Goal: Check status: Check status

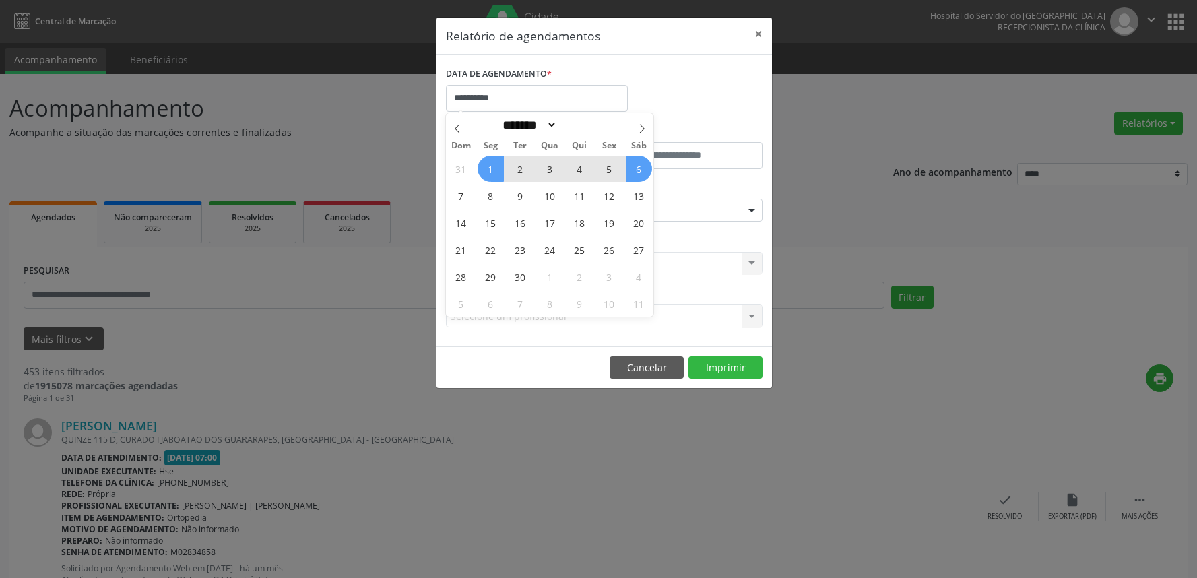
select select "*"
click at [605, 172] on span "5" at bounding box center [609, 169] width 26 height 26
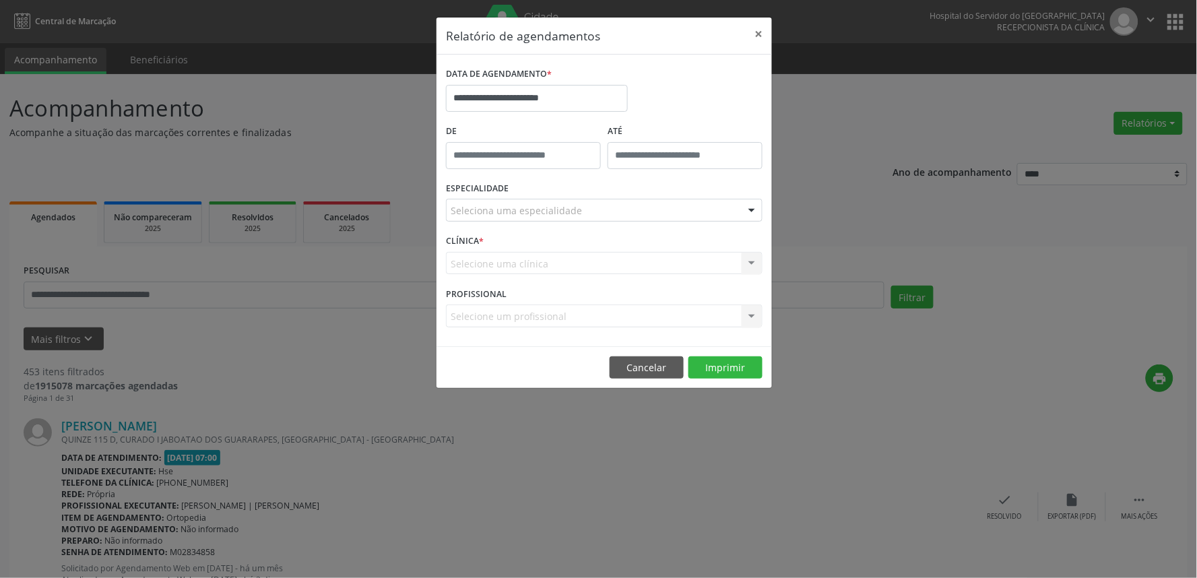
click at [589, 214] on div "Seleciona uma especialidade" at bounding box center [604, 210] width 317 height 23
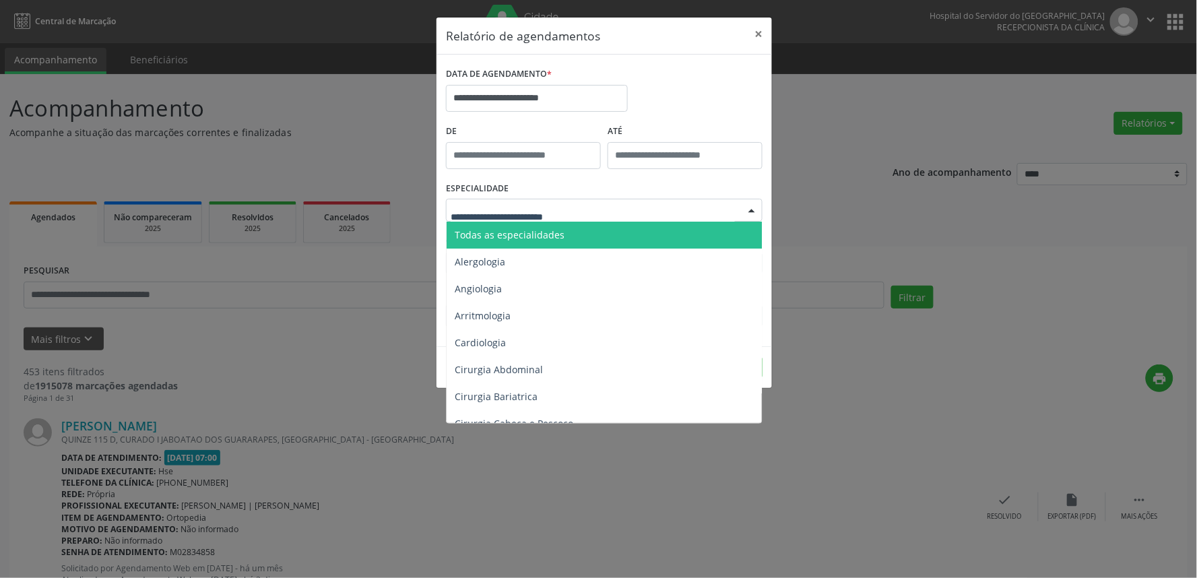
click at [588, 230] on span "Todas as especialidades" at bounding box center [605, 235] width 317 height 27
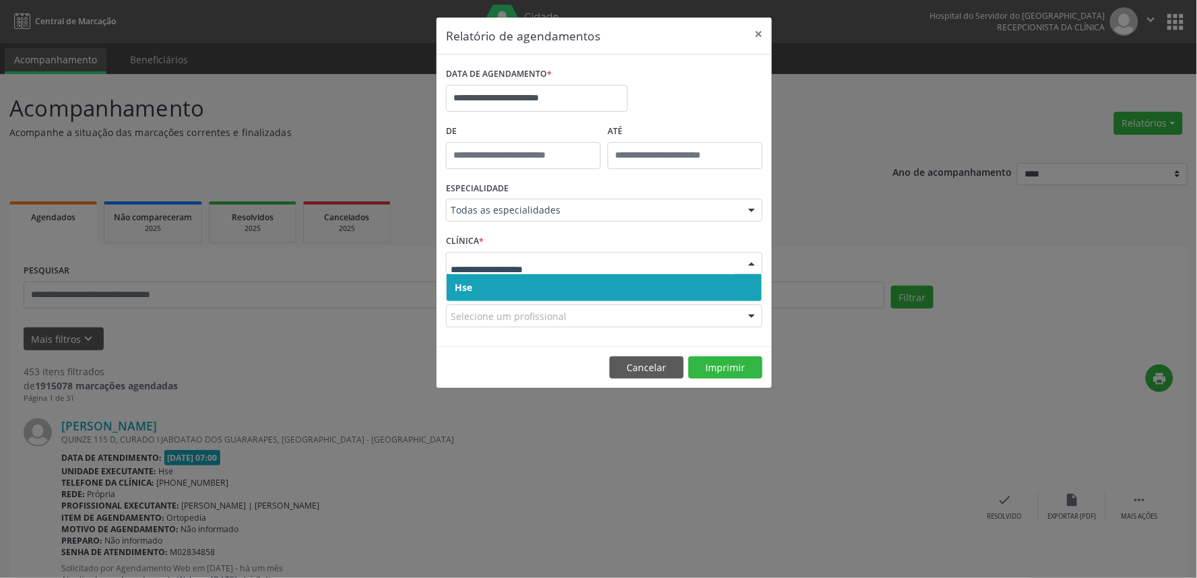
click at [536, 274] on span "Hse" at bounding box center [604, 287] width 315 height 27
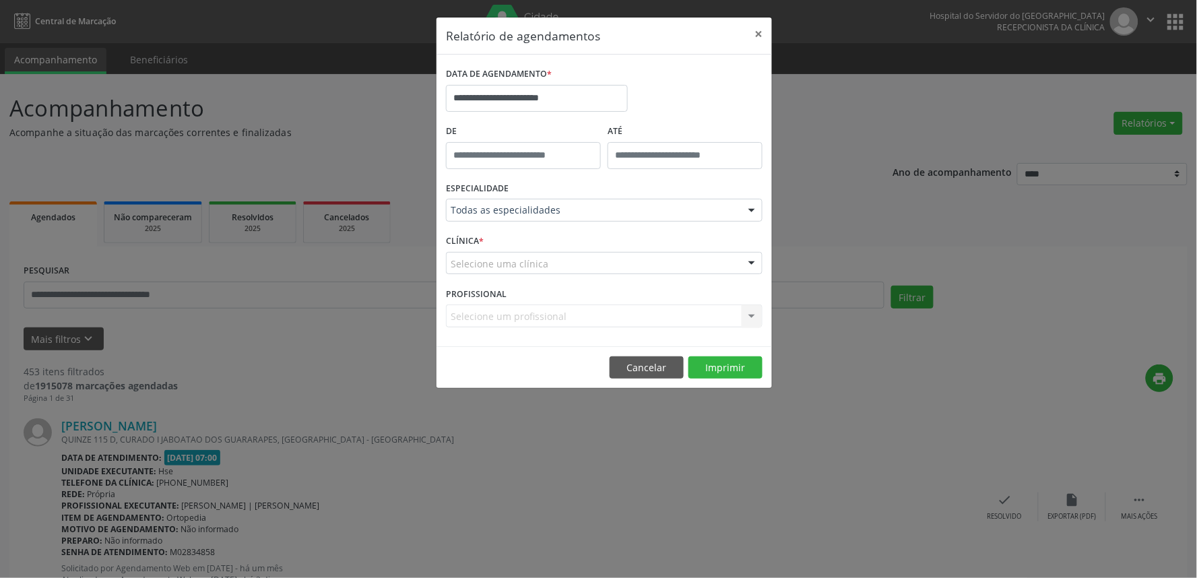
drag, startPoint x: 536, startPoint y: 272, endPoint x: 535, endPoint y: 280, distance: 8.1
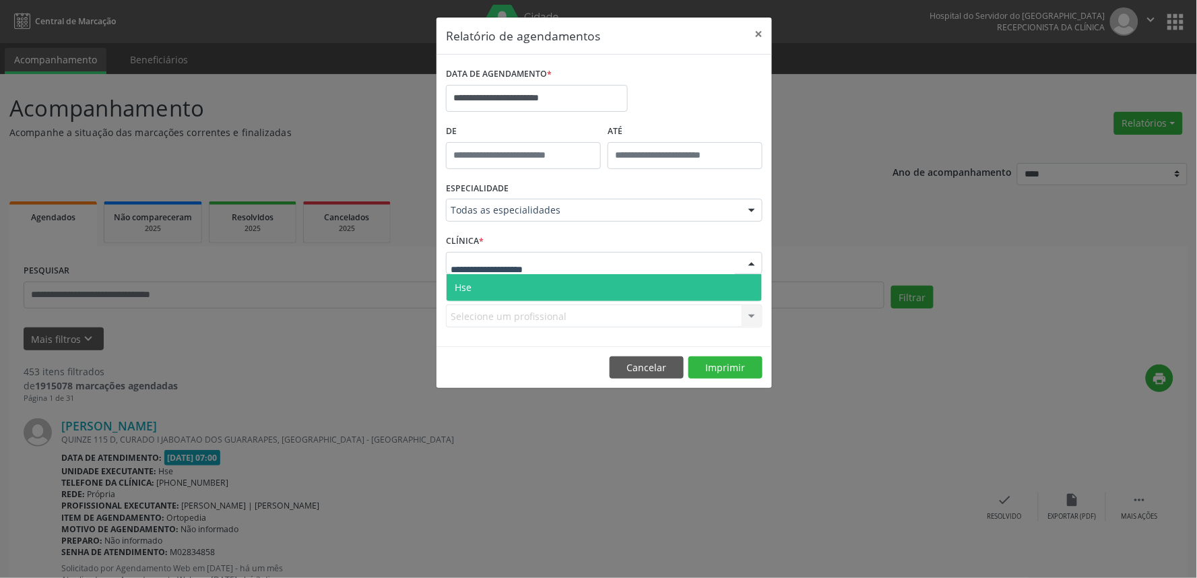
click at [536, 293] on span "Hse" at bounding box center [604, 287] width 315 height 27
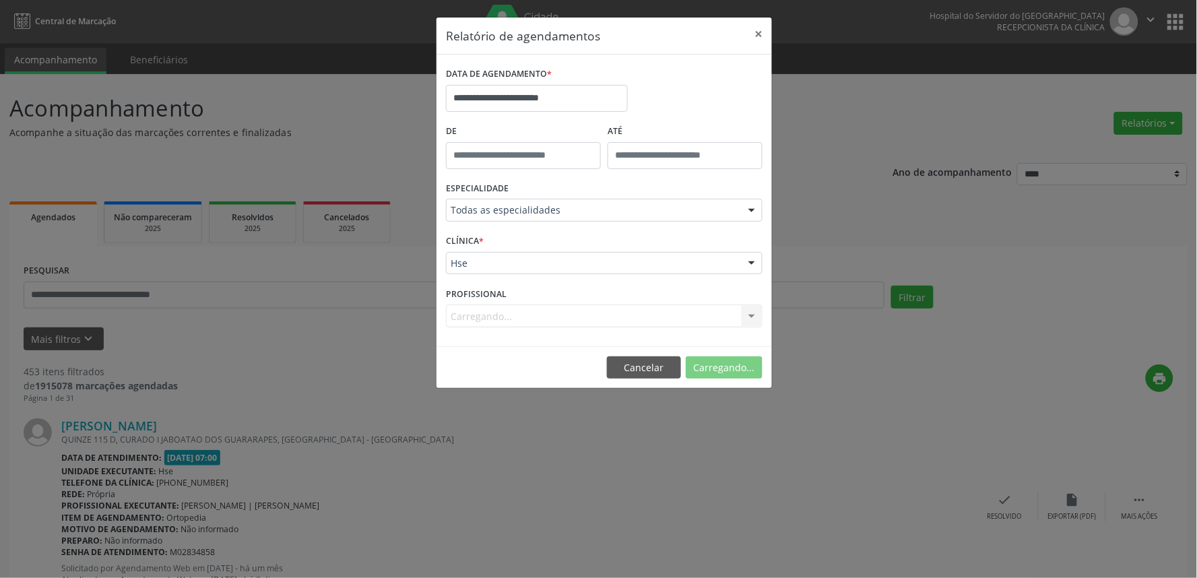
click at [533, 321] on div "Carregando... Nenhum resultado encontrado para: " " Não há nenhuma opção para s…" at bounding box center [604, 315] width 317 height 23
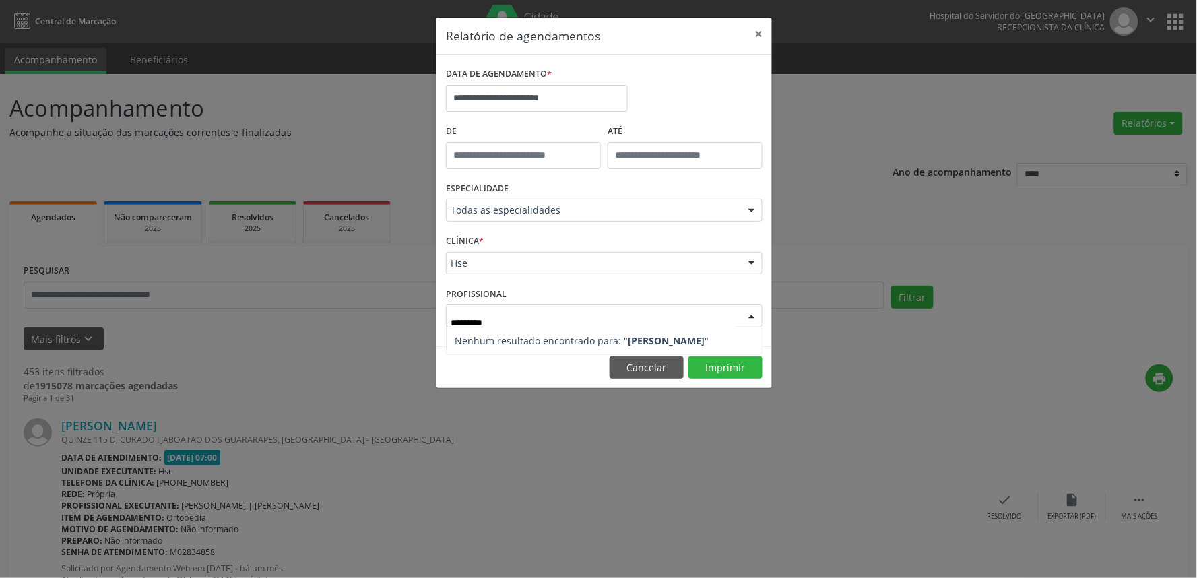
type input "*******"
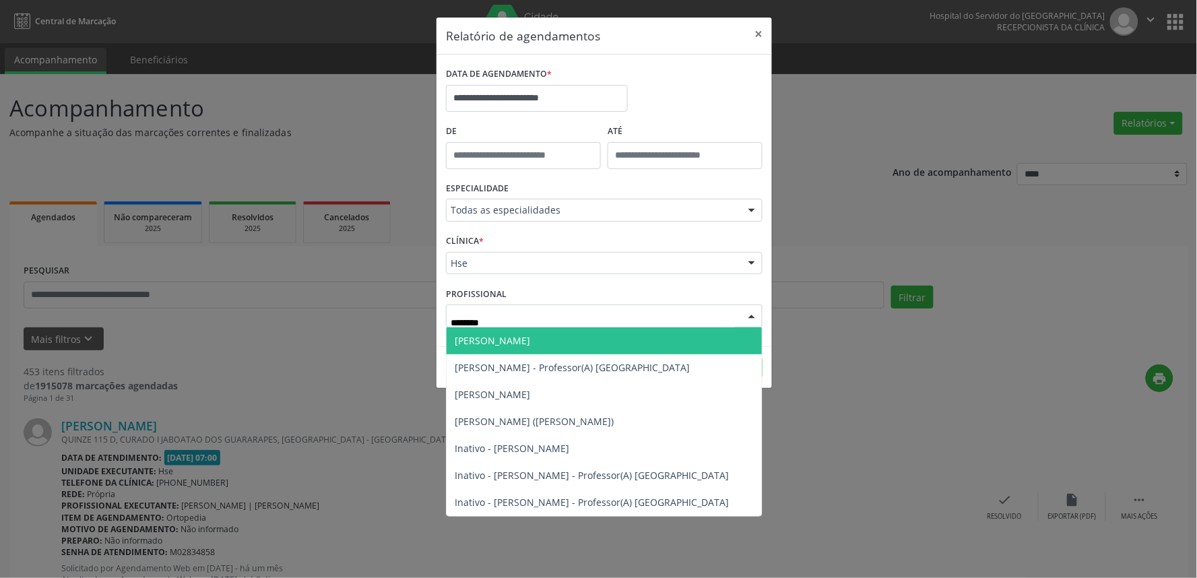
drag, startPoint x: 508, startPoint y: 317, endPoint x: 413, endPoint y: 311, distance: 95.2
click at [413, 311] on div "**********" at bounding box center [598, 289] width 1197 height 578
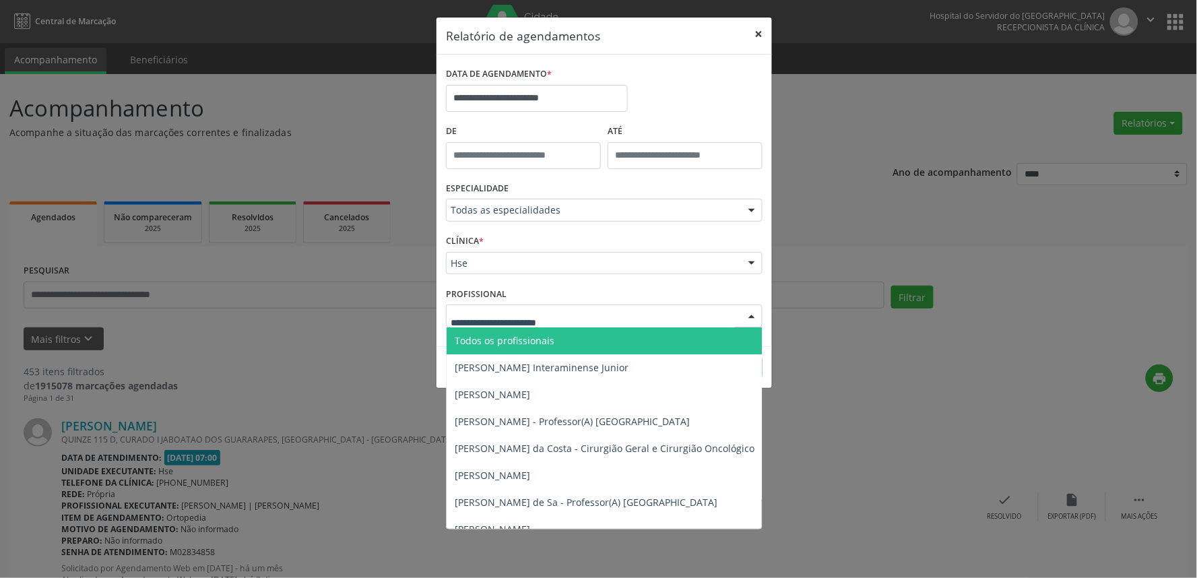
click at [759, 37] on button "×" at bounding box center [758, 34] width 27 height 33
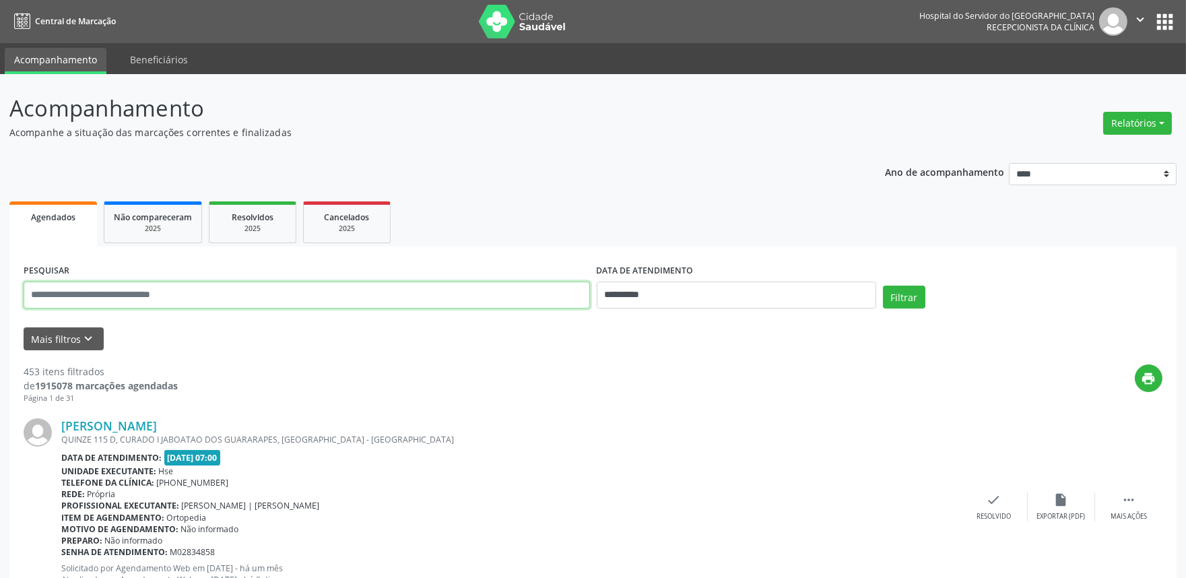
click at [163, 291] on input "text" at bounding box center [307, 295] width 567 height 27
click at [458, 422] on div "[PERSON_NAME]" at bounding box center [510, 425] width 899 height 15
click at [44, 340] on button "Mais filtros keyboard_arrow_down" at bounding box center [64, 339] width 80 height 24
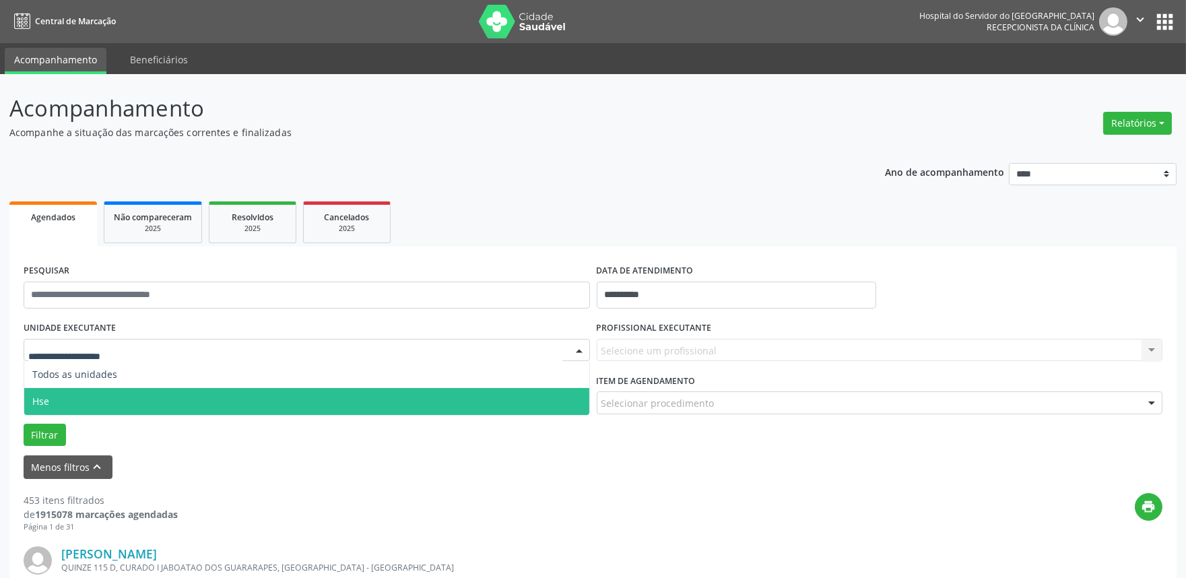
click at [68, 398] on span "Hse" at bounding box center [306, 401] width 565 height 27
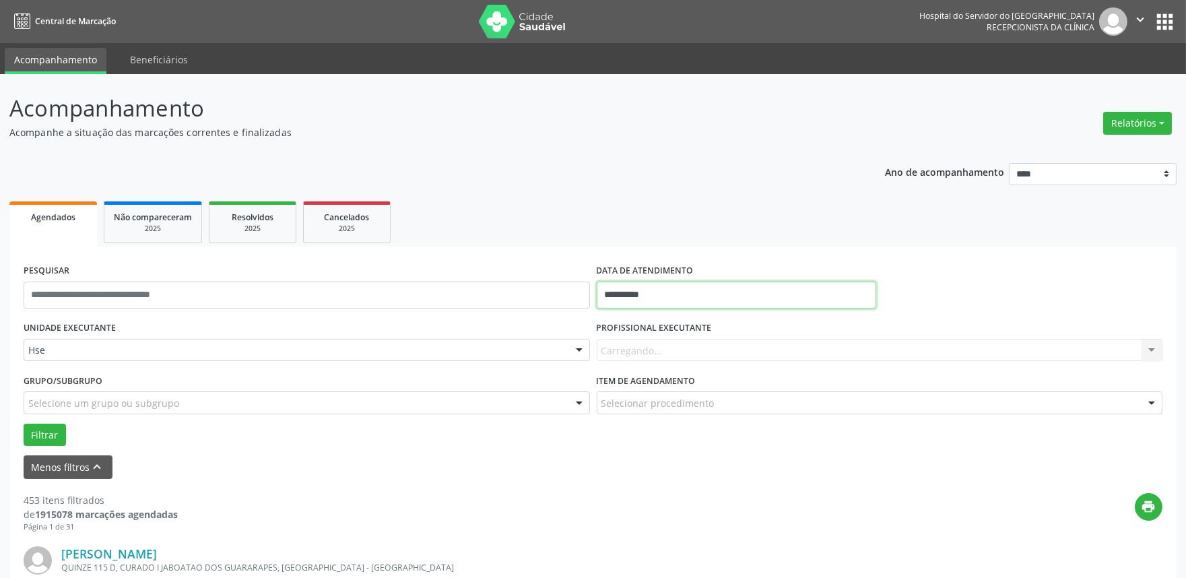
click at [703, 295] on input "**********" at bounding box center [737, 295] width 280 height 27
click at [691, 364] on span "3" at bounding box center [700, 365] width 26 height 26
type input "**********"
click at [691, 364] on span "3" at bounding box center [700, 365] width 26 height 26
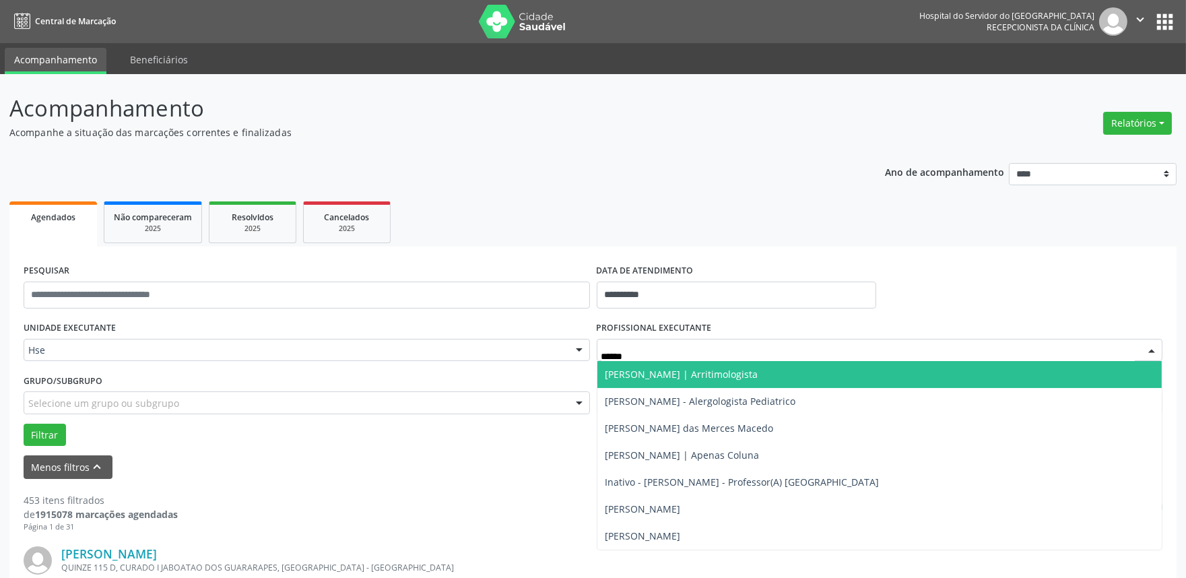
type input "*******"
click at [694, 381] on span "[PERSON_NAME] - Alergologista Pediatrico" at bounding box center [880, 374] width 565 height 27
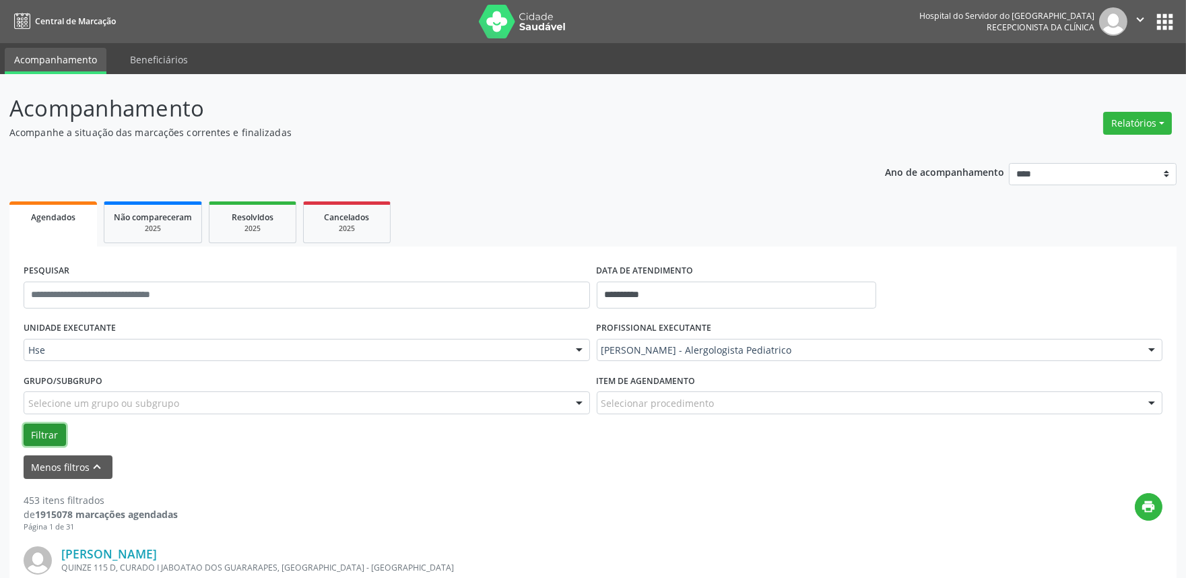
click at [48, 430] on button "Filtrar" at bounding box center [45, 435] width 42 height 23
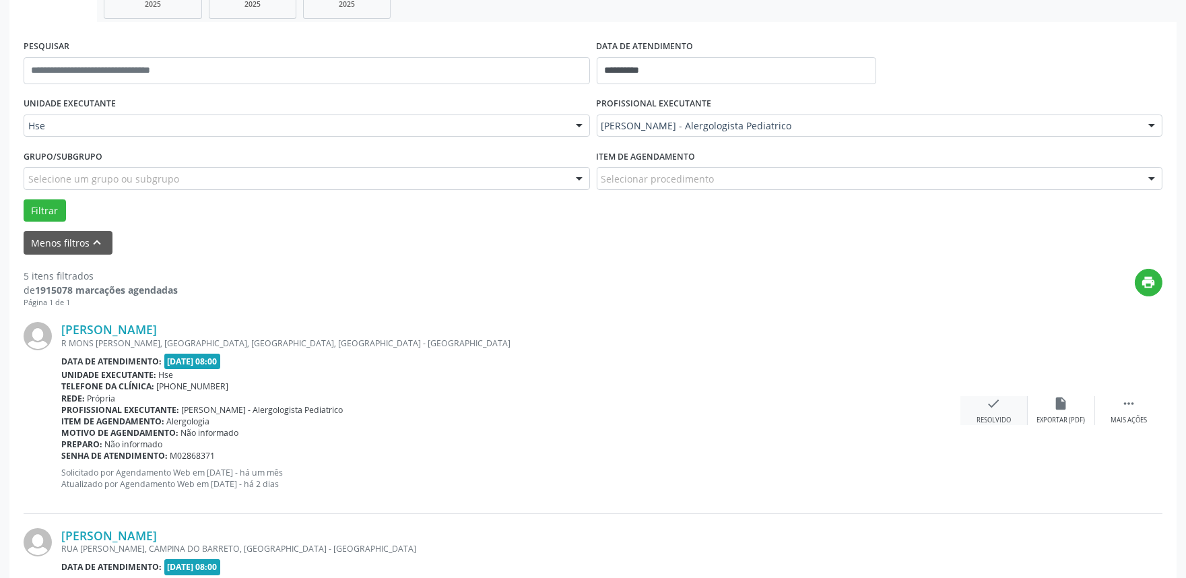
click at [994, 409] on icon "check" at bounding box center [994, 403] width 15 height 15
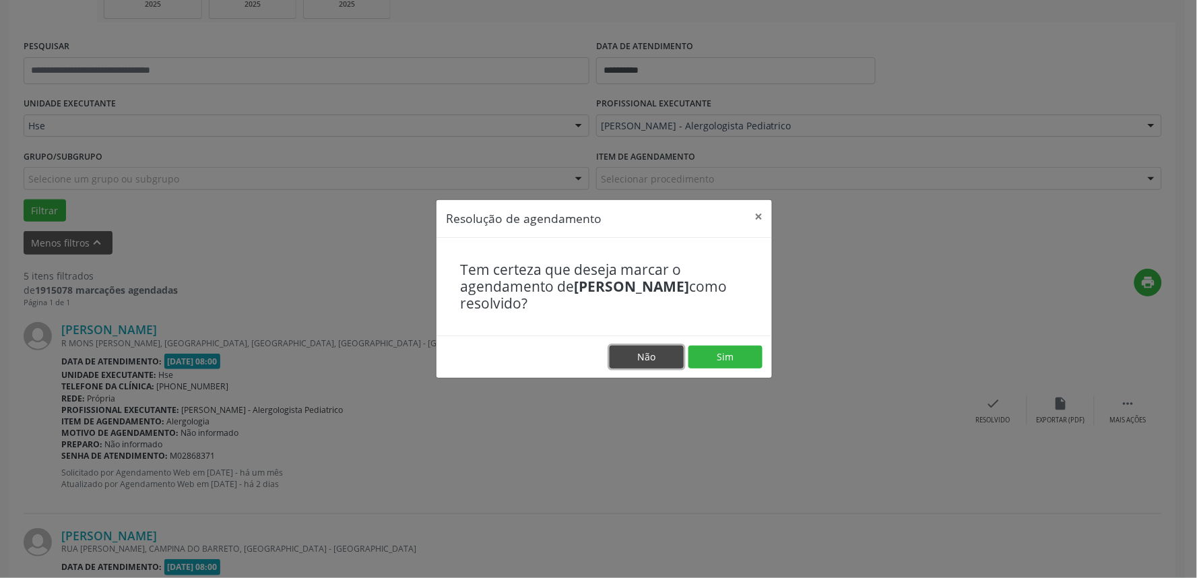
click at [629, 360] on button "Não" at bounding box center [647, 357] width 74 height 23
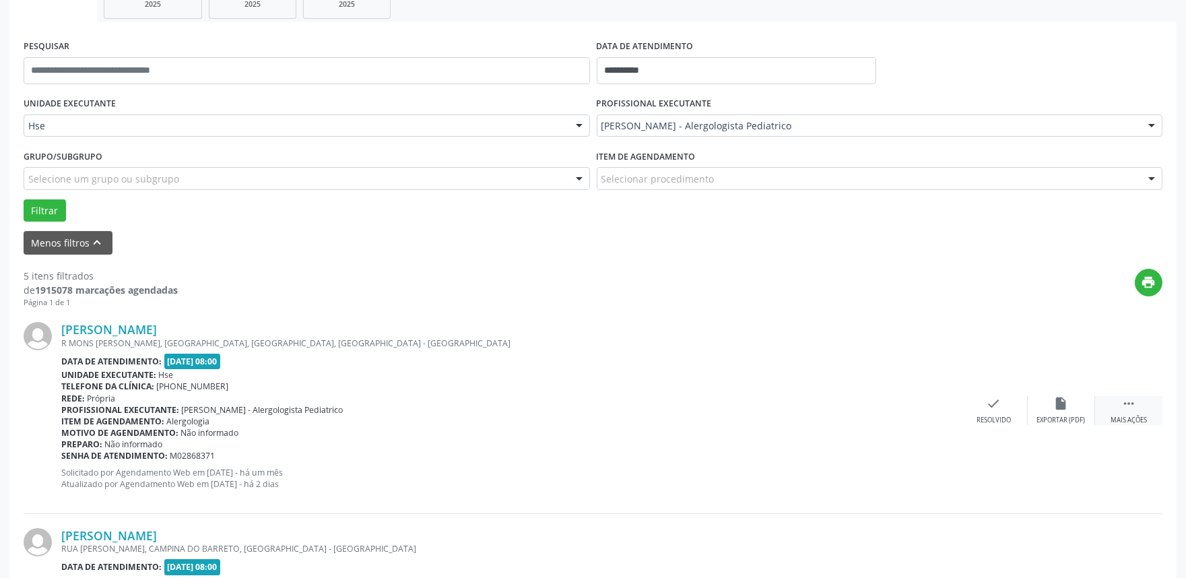
click at [1136, 416] on div "Mais ações" at bounding box center [1129, 420] width 36 height 9
click at [1060, 413] on div "alarm_off Não compareceu" at bounding box center [1061, 410] width 67 height 29
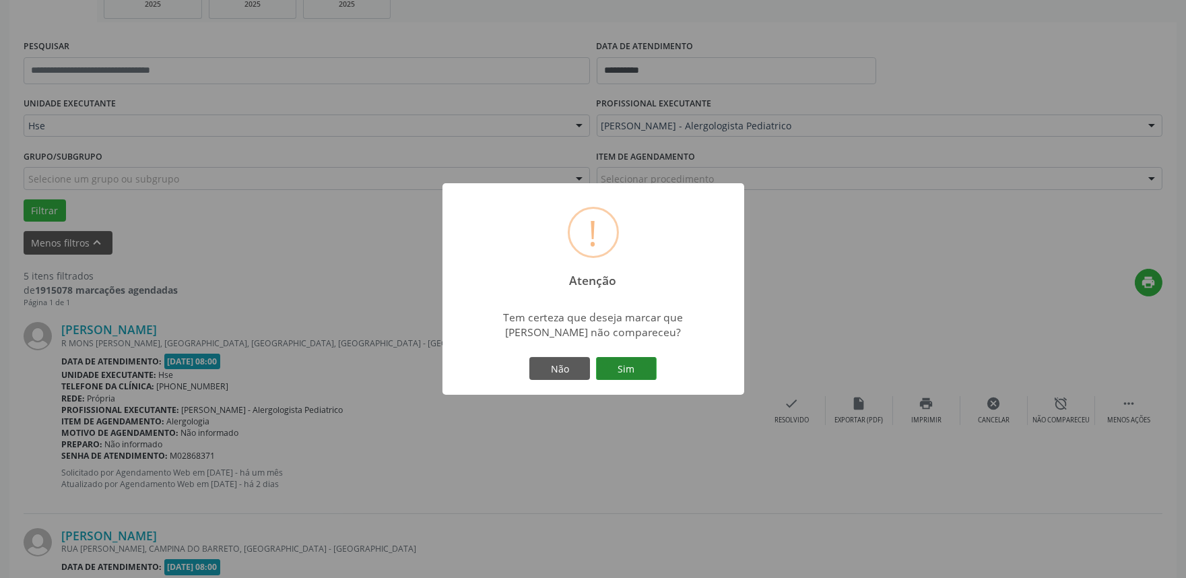
click at [628, 361] on button "Sim" at bounding box center [626, 368] width 61 height 23
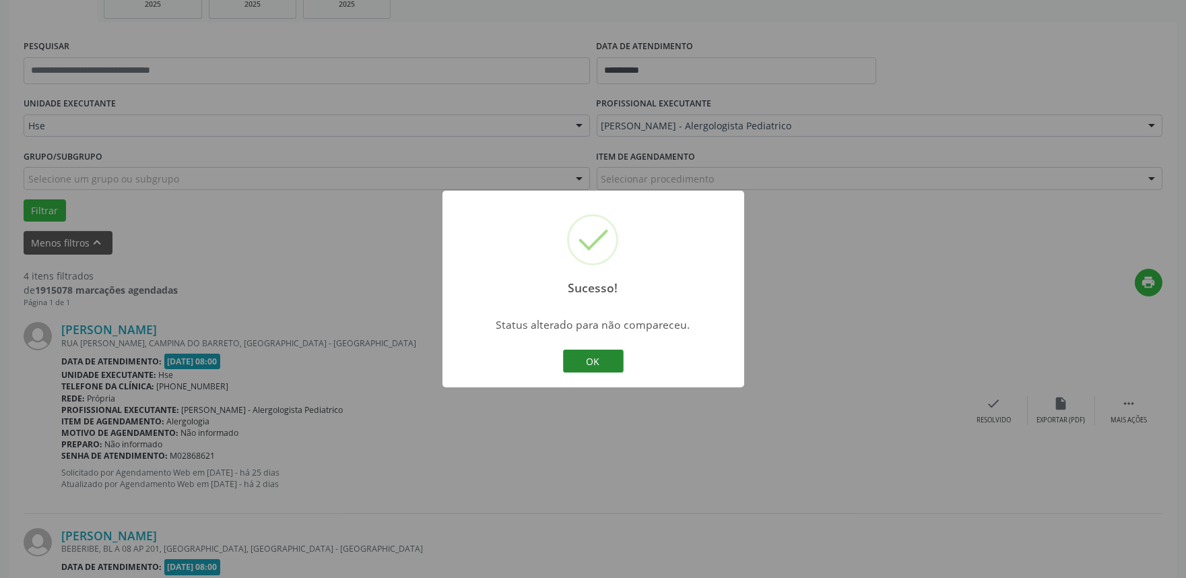
click at [581, 362] on button "OK" at bounding box center [593, 361] width 61 height 23
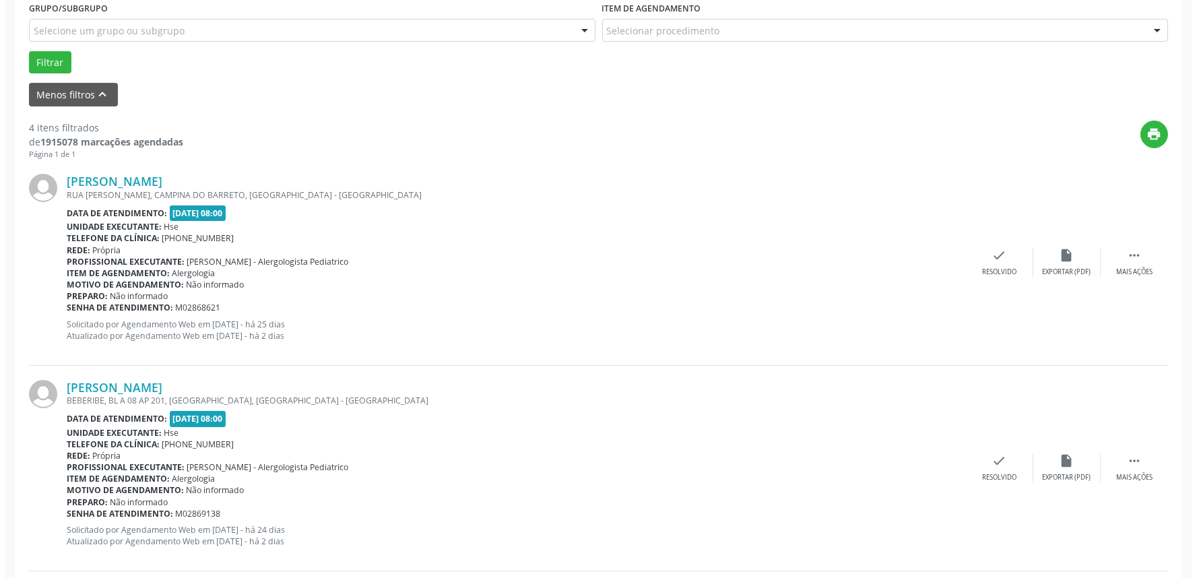
scroll to position [374, 0]
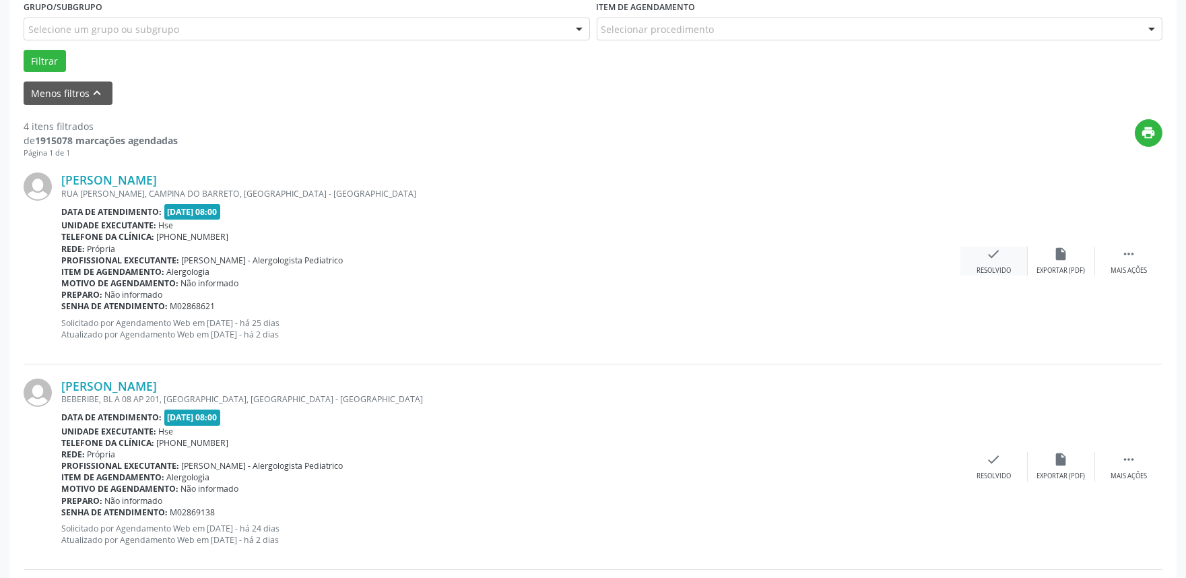
click at [998, 267] on div "Resolvido" at bounding box center [994, 270] width 34 height 9
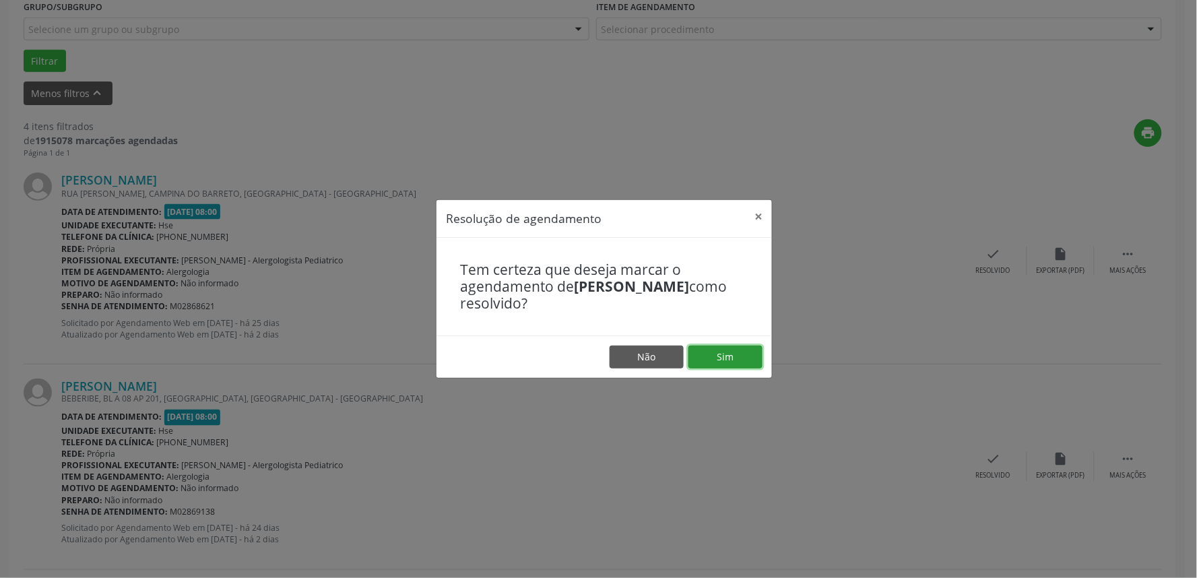
click at [749, 353] on button "Sim" at bounding box center [725, 357] width 74 height 23
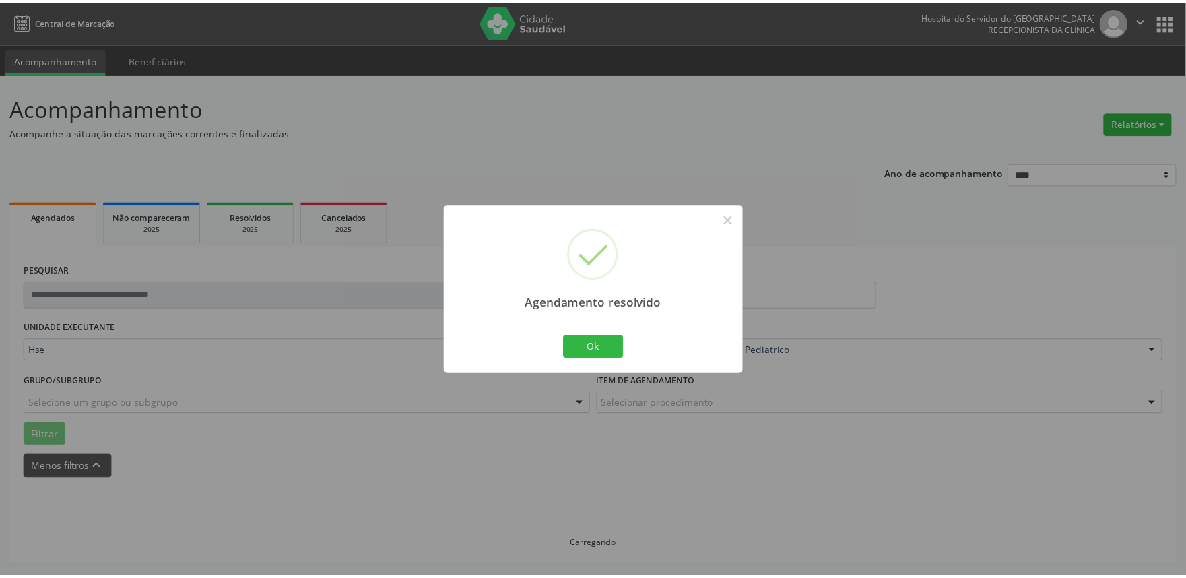
scroll to position [0, 0]
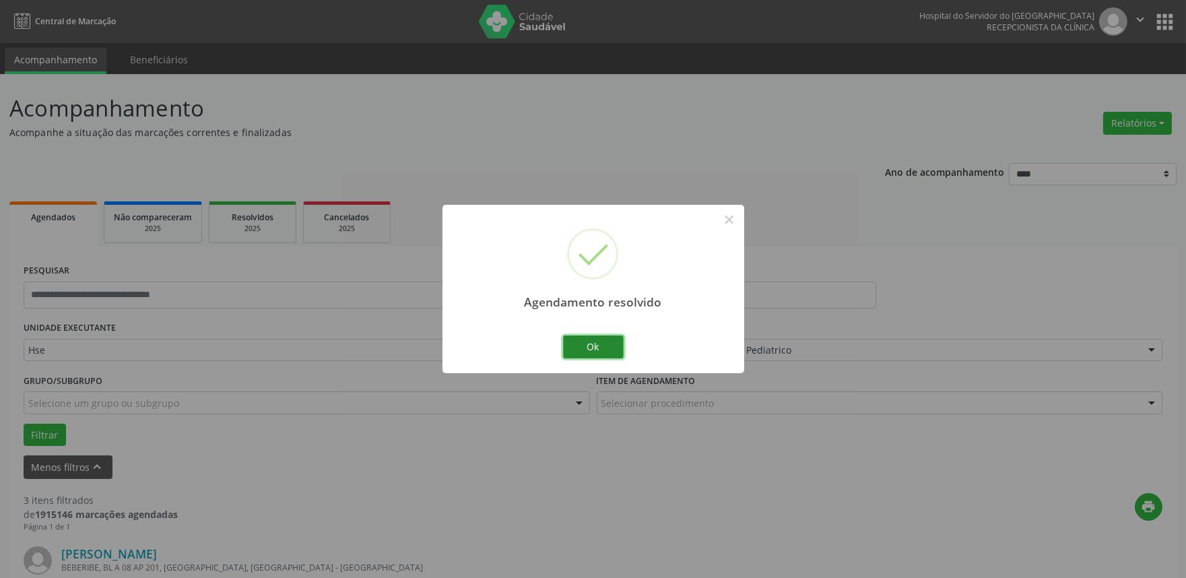
click at [595, 348] on button "Ok" at bounding box center [593, 346] width 61 height 23
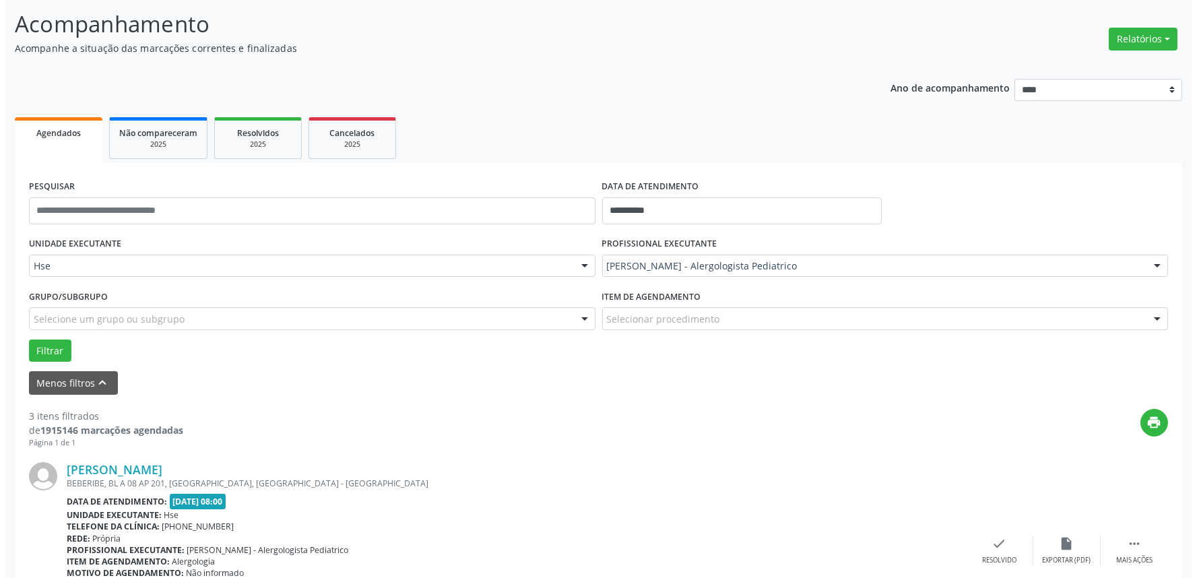
scroll to position [224, 0]
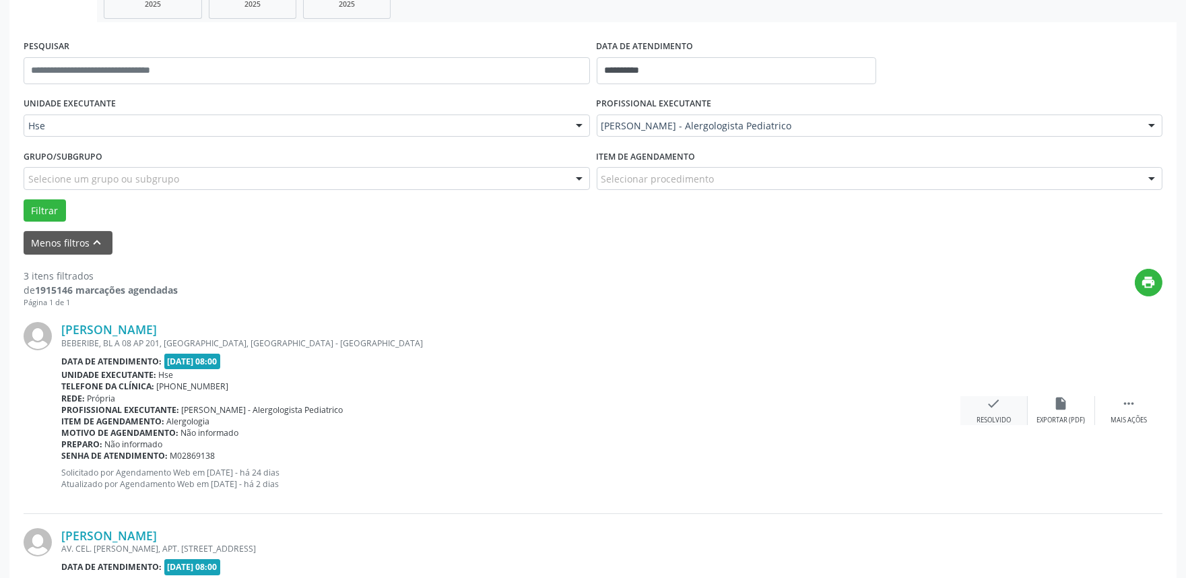
click at [991, 402] on icon "check" at bounding box center [994, 403] width 15 height 15
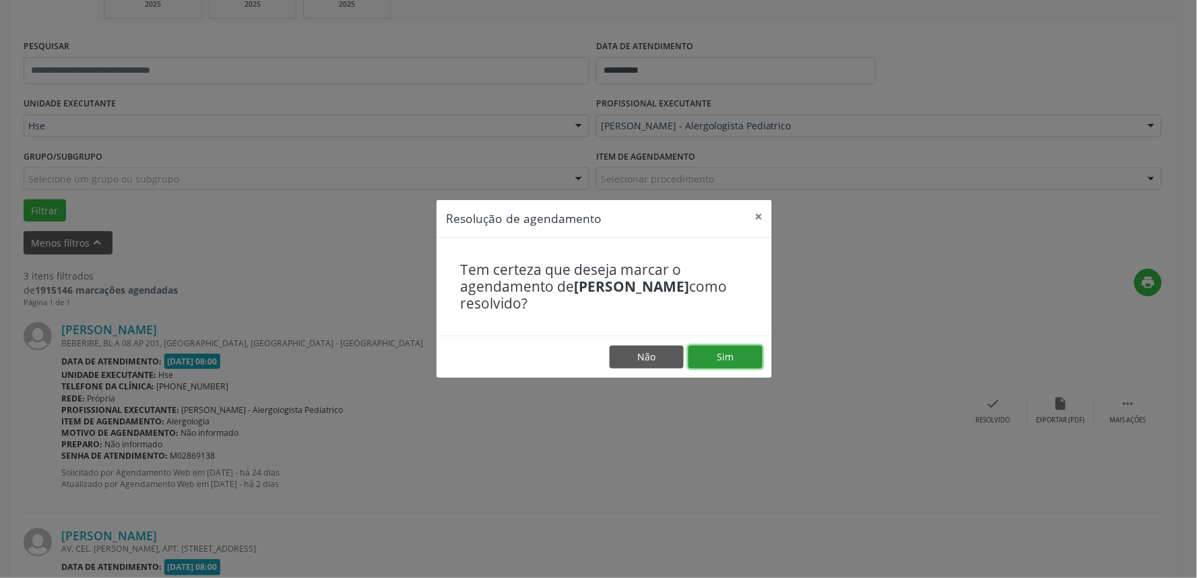
click at [731, 358] on button "Sim" at bounding box center [725, 357] width 74 height 23
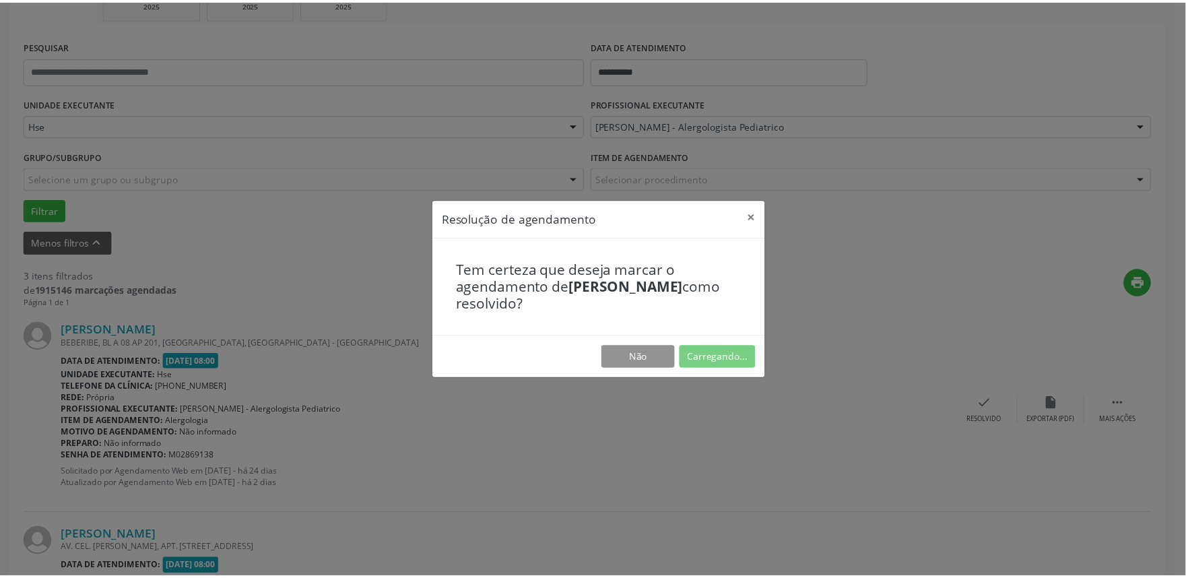
scroll to position [0, 0]
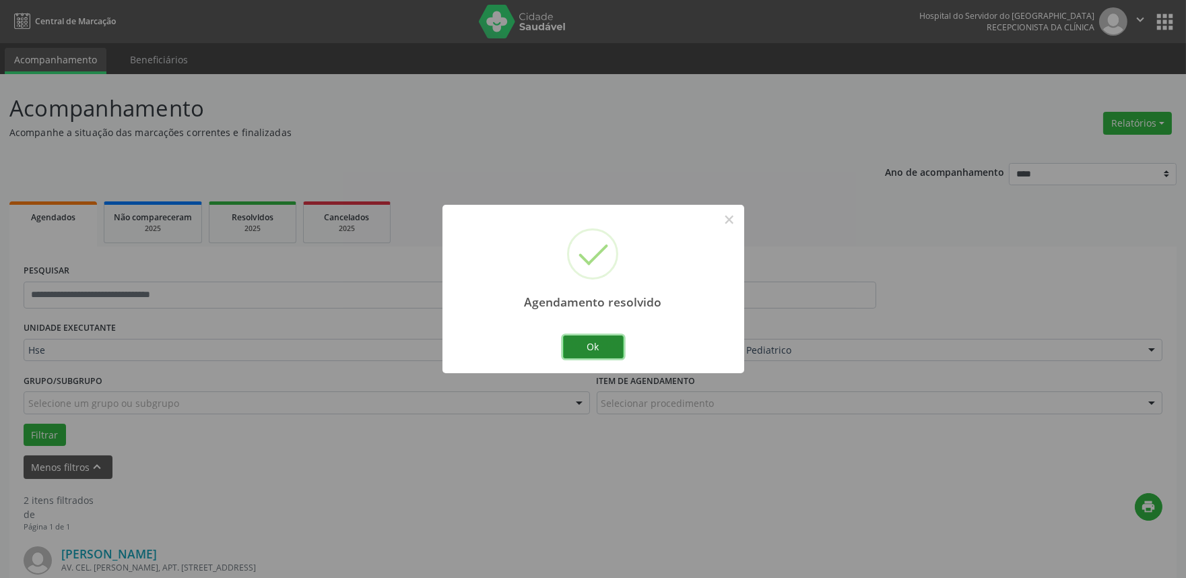
click at [589, 341] on button "Ok" at bounding box center [593, 346] width 61 height 23
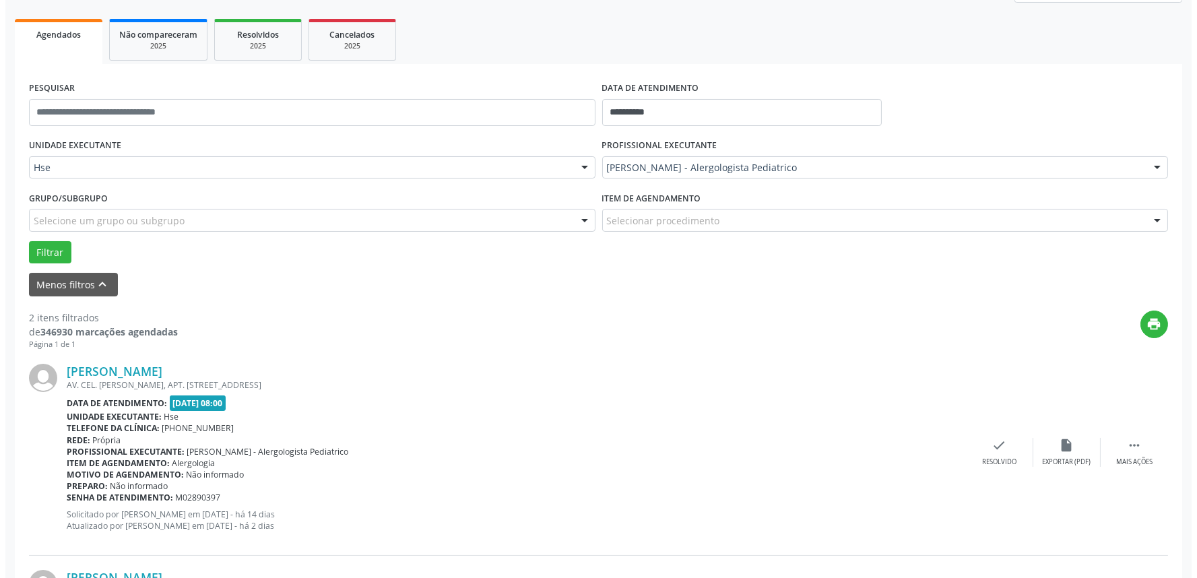
scroll to position [224, 0]
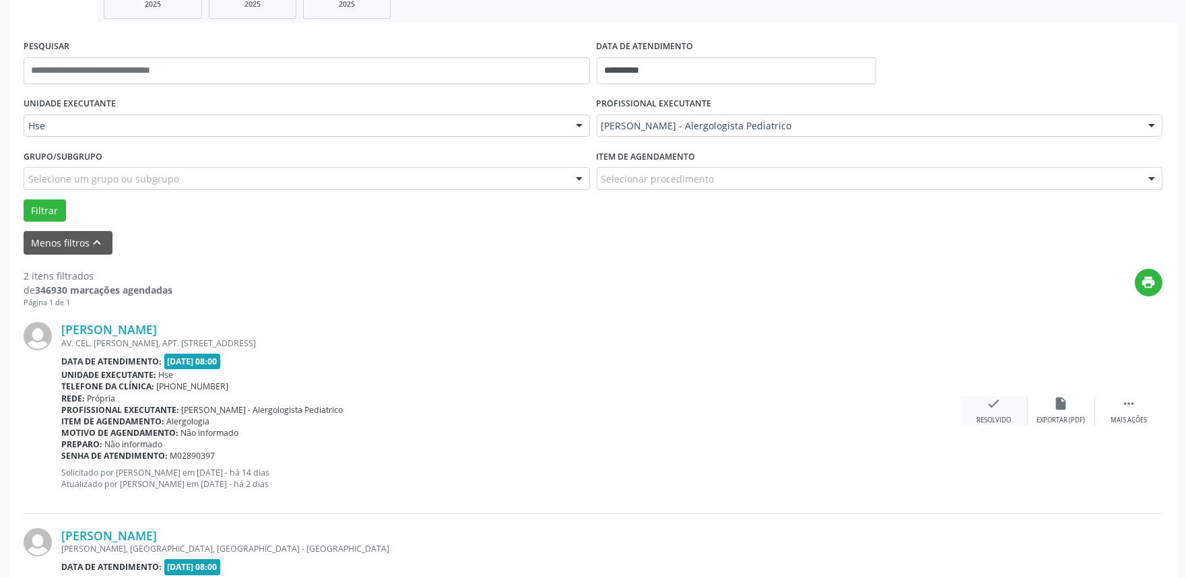
click at [994, 404] on icon "check" at bounding box center [994, 403] width 15 height 15
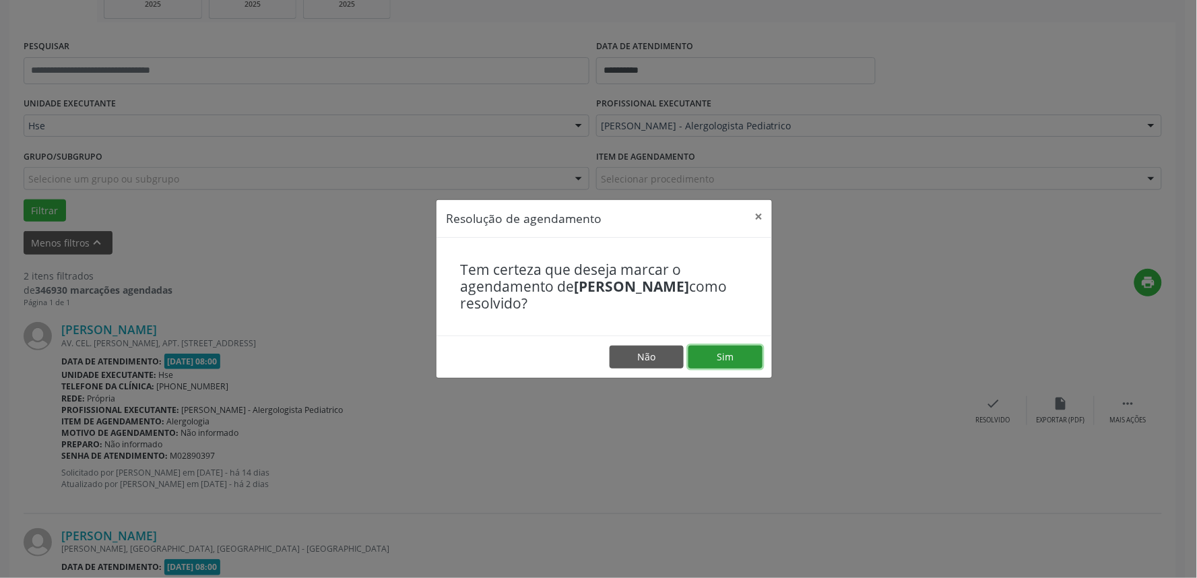
click at [732, 352] on button "Sim" at bounding box center [725, 357] width 74 height 23
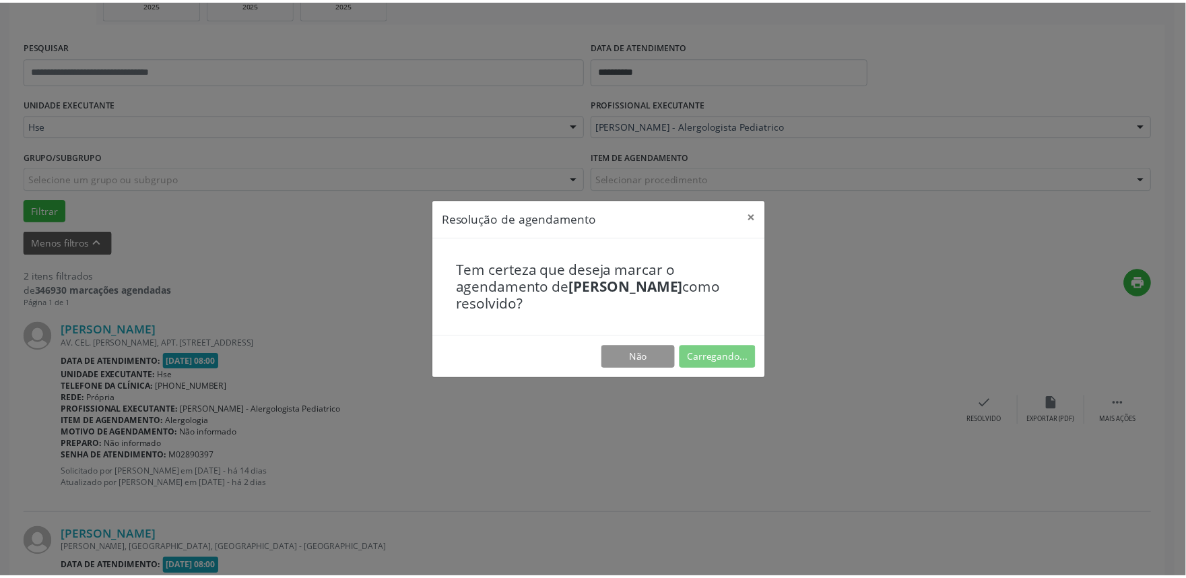
scroll to position [0, 0]
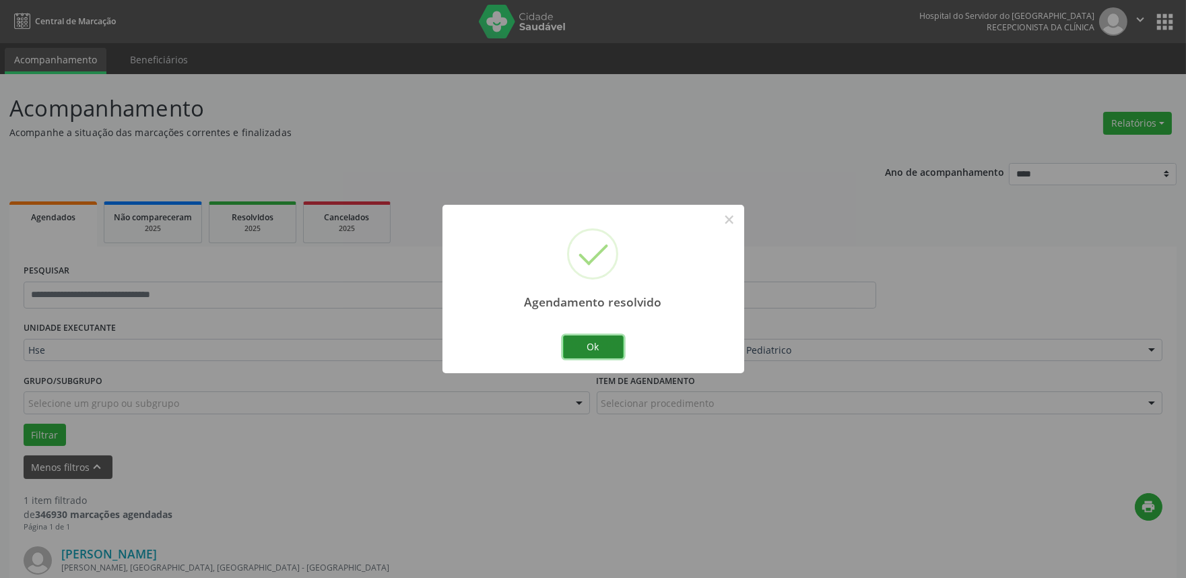
click at [587, 342] on button "Ok" at bounding box center [593, 346] width 61 height 23
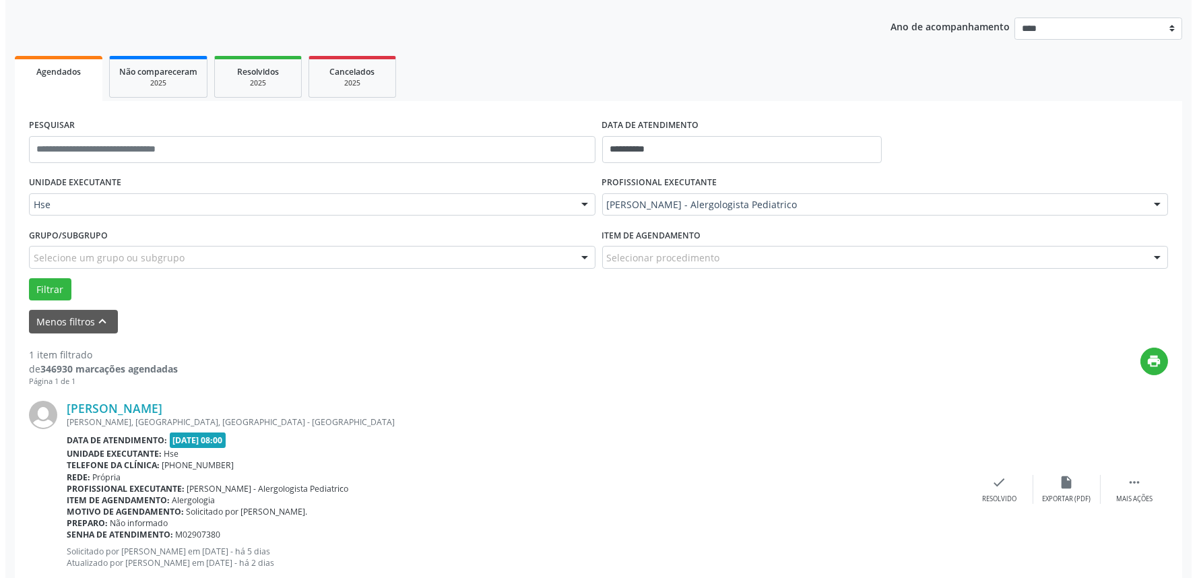
scroll to position [150, 0]
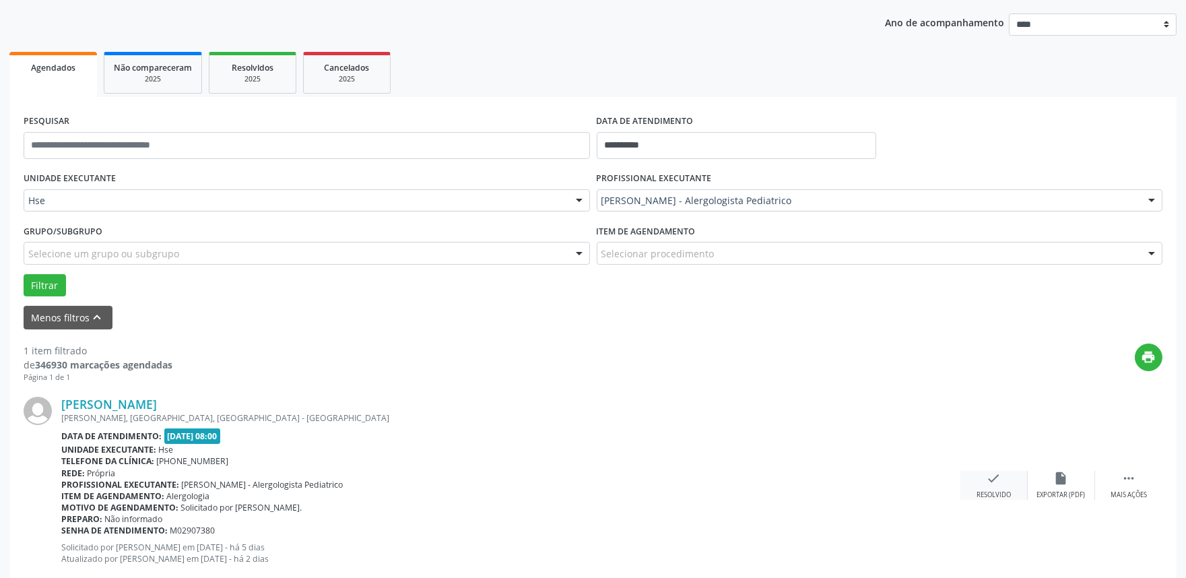
click at [994, 484] on icon "check" at bounding box center [994, 478] width 15 height 15
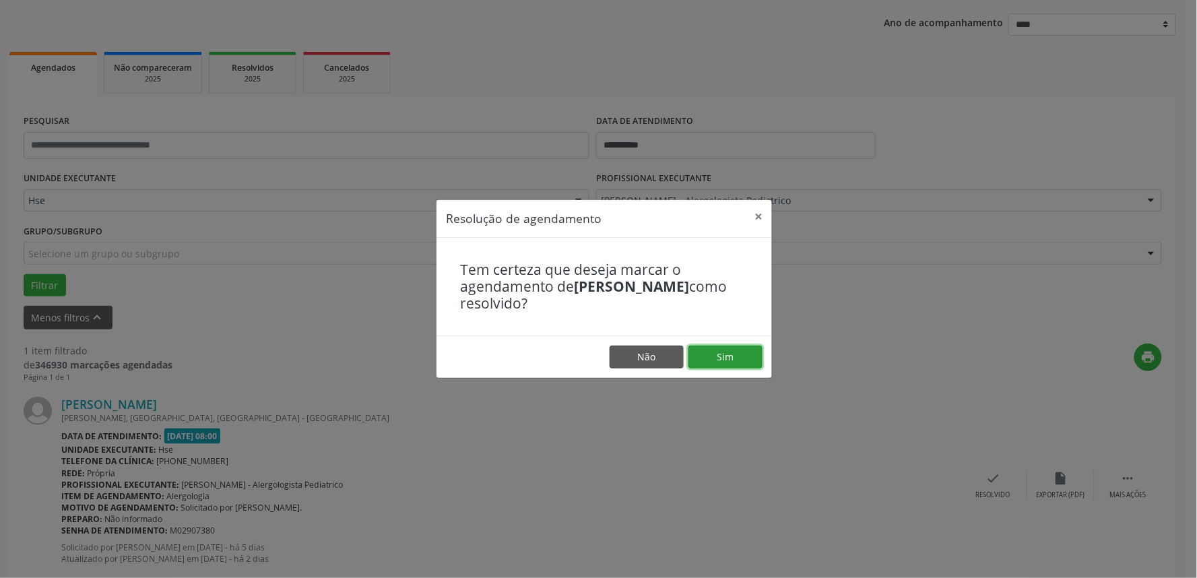
click at [736, 354] on button "Sim" at bounding box center [725, 357] width 74 height 23
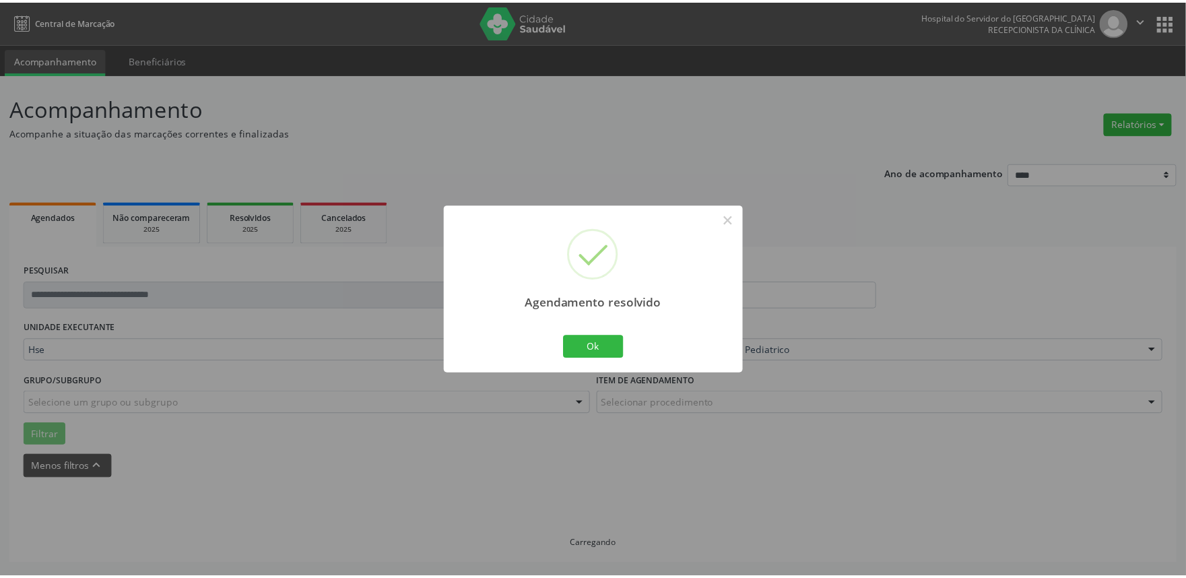
scroll to position [0, 0]
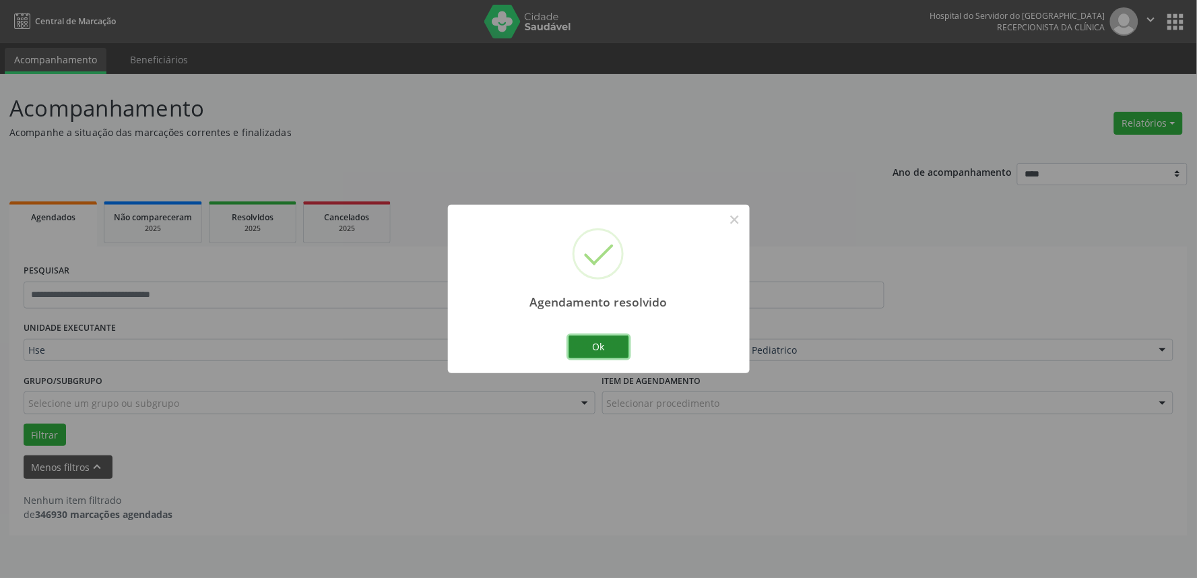
click at [604, 350] on button "Ok" at bounding box center [599, 346] width 61 height 23
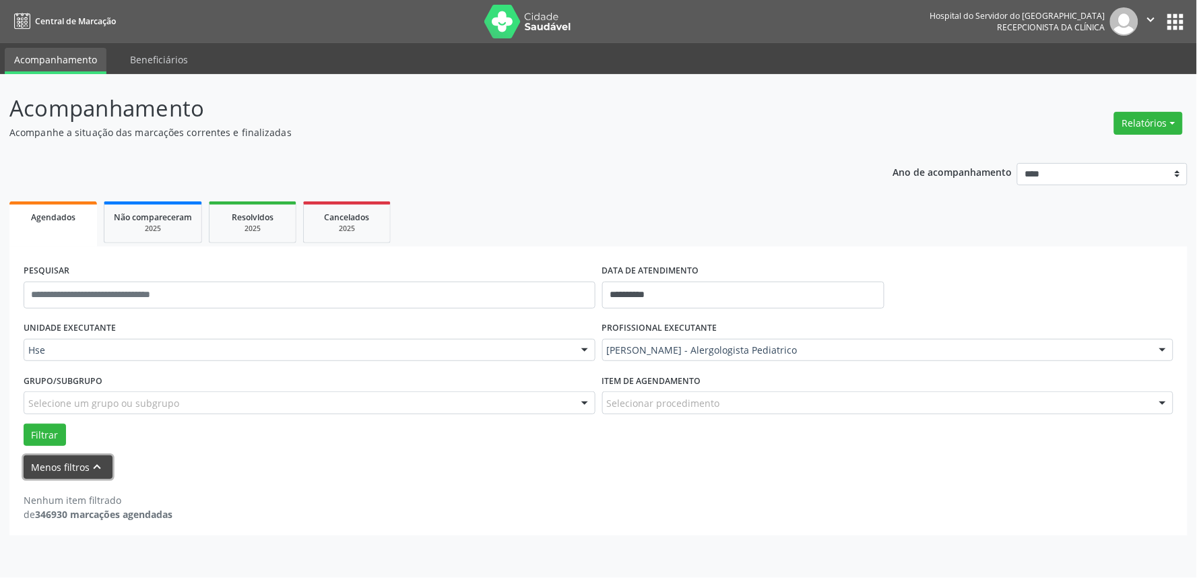
click at [47, 462] on button "Menos filtros keyboard_arrow_up" at bounding box center [68, 467] width 89 height 24
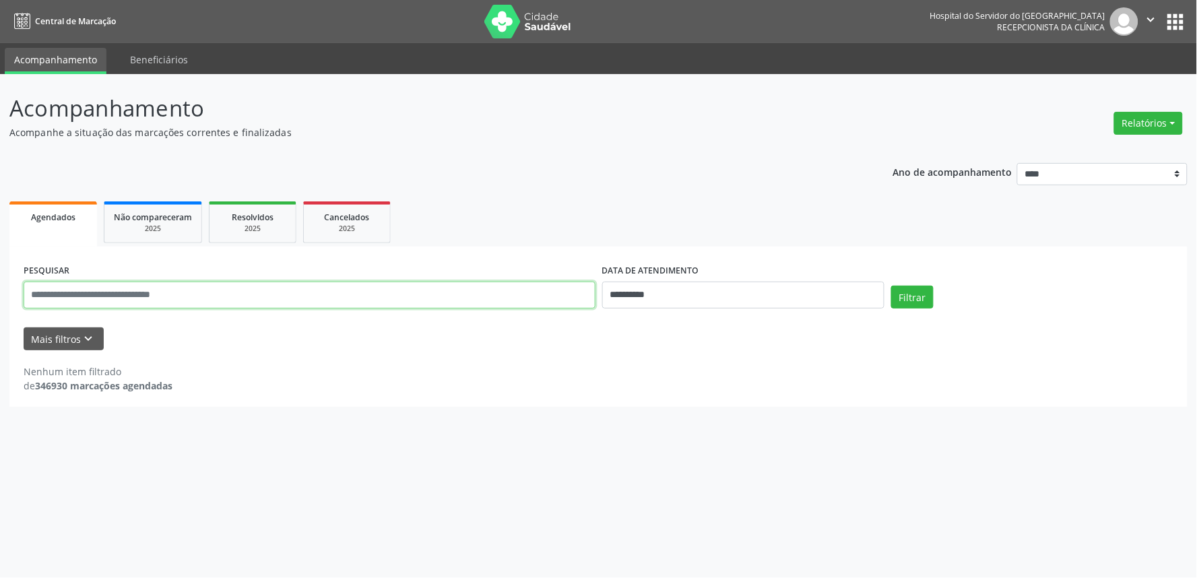
click at [105, 295] on input "text" at bounding box center [310, 295] width 572 height 27
type input "**********"
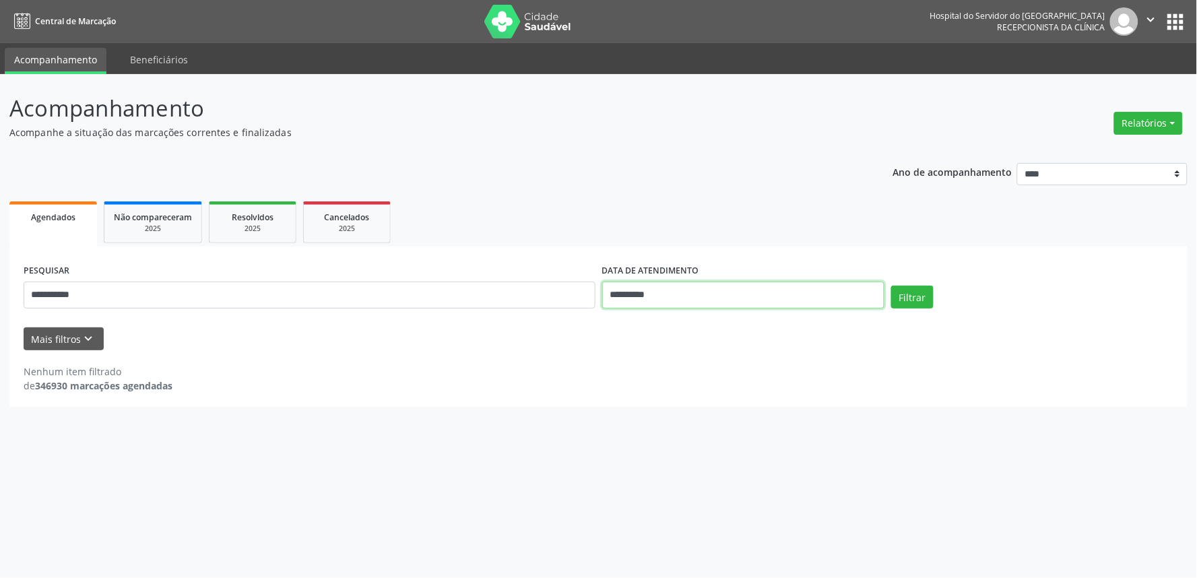
click at [699, 292] on input "**********" at bounding box center [743, 295] width 282 height 27
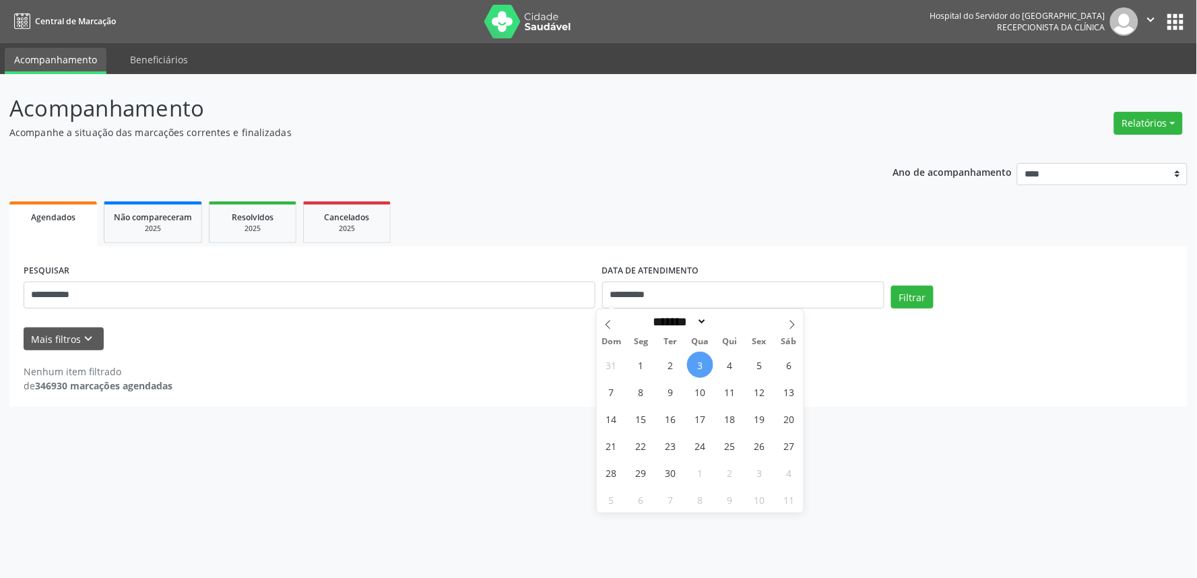
click at [904, 458] on div "**********" at bounding box center [598, 326] width 1197 height 504
select select "*"
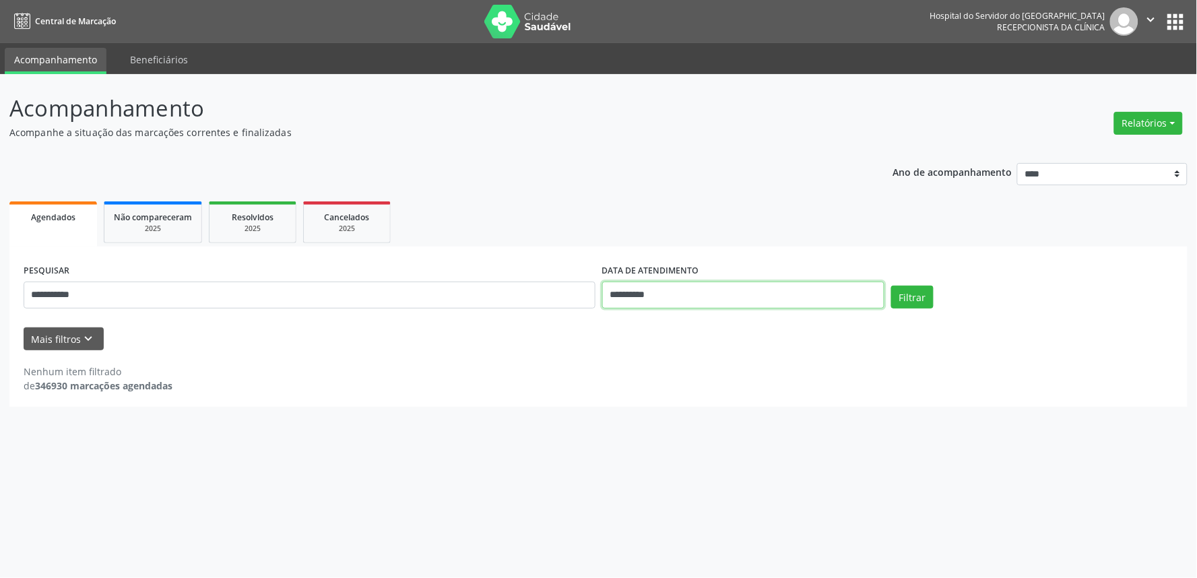
click at [690, 284] on input "**********" at bounding box center [743, 295] width 282 height 27
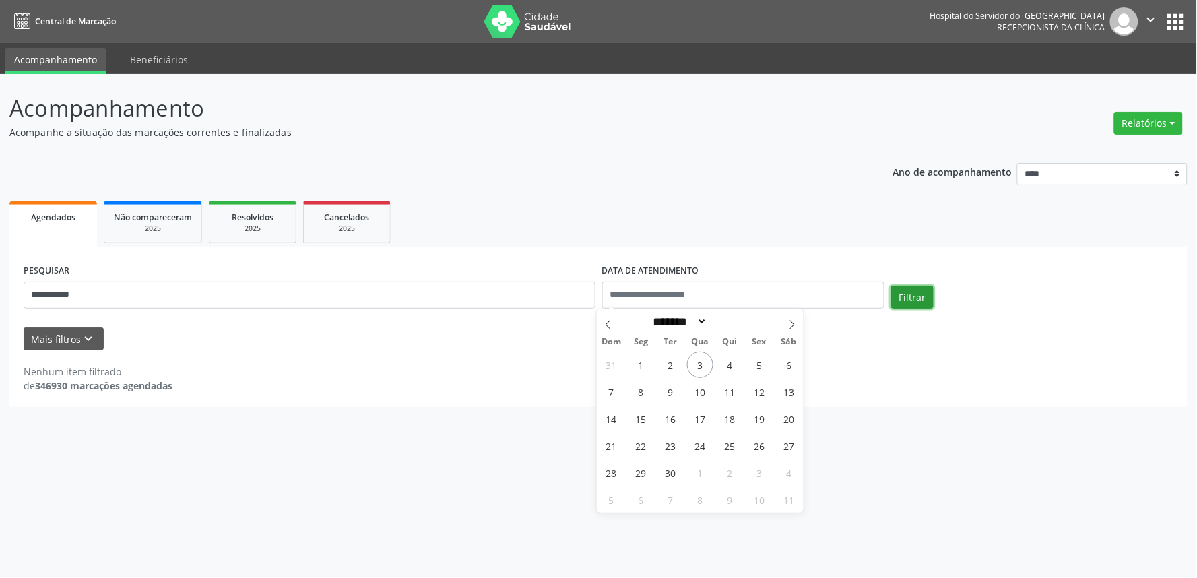
click at [909, 300] on button "Filtrar" at bounding box center [912, 297] width 42 height 23
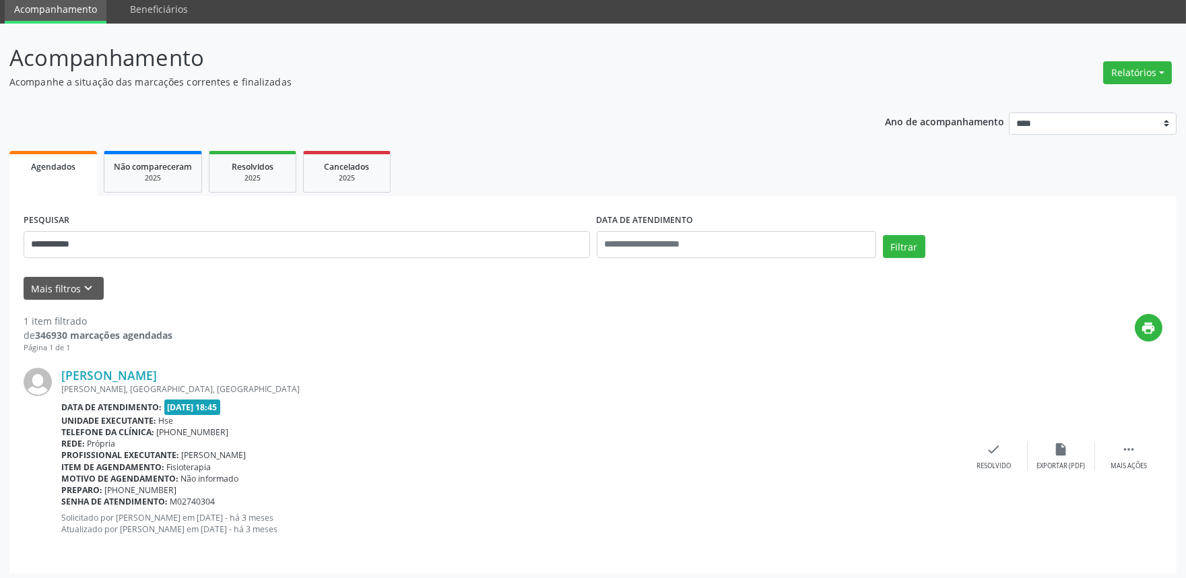
scroll to position [54, 0]
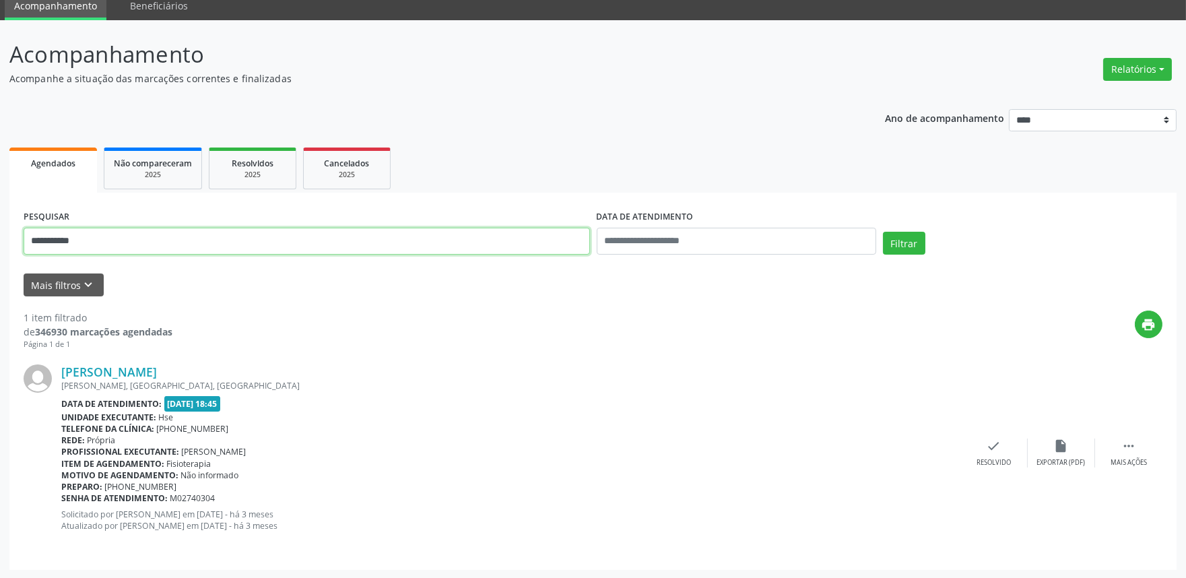
click at [125, 241] on input "**********" at bounding box center [307, 241] width 567 height 27
type input "*"
click at [911, 241] on button "Filtrar" at bounding box center [904, 243] width 42 height 23
click at [138, 243] on input "**********" at bounding box center [307, 241] width 567 height 27
type input "*"
